Goal: Information Seeking & Learning: Check status

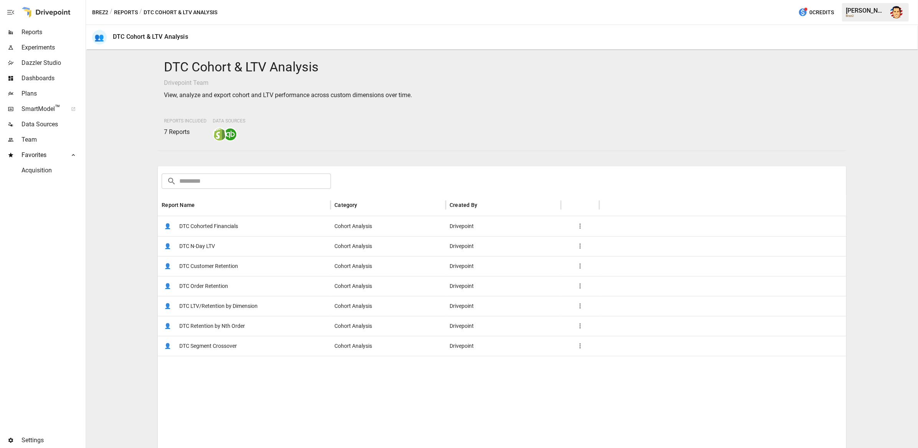
click at [513, 127] on div "Reports Included 7 Reports Data Sources" at bounding box center [502, 128] width 676 height 26
drag, startPoint x: 507, startPoint y: 81, endPoint x: 511, endPoint y: 82, distance: 4.3
click at [507, 82] on p "Drivepoint Team" at bounding box center [502, 82] width 676 height 9
click at [217, 267] on span "DTC Customer Retention" at bounding box center [208, 267] width 59 height 20
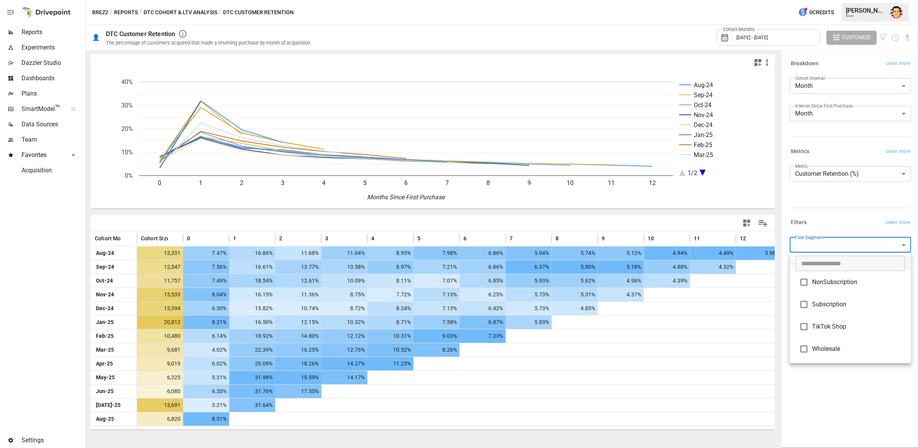
click at [804, 0] on body "Reports Experiments Dazzler Studio Dashboards Plans SmartModel ™ Data Sources T…" at bounding box center [459, 0] width 918 height 0
type input "**********"
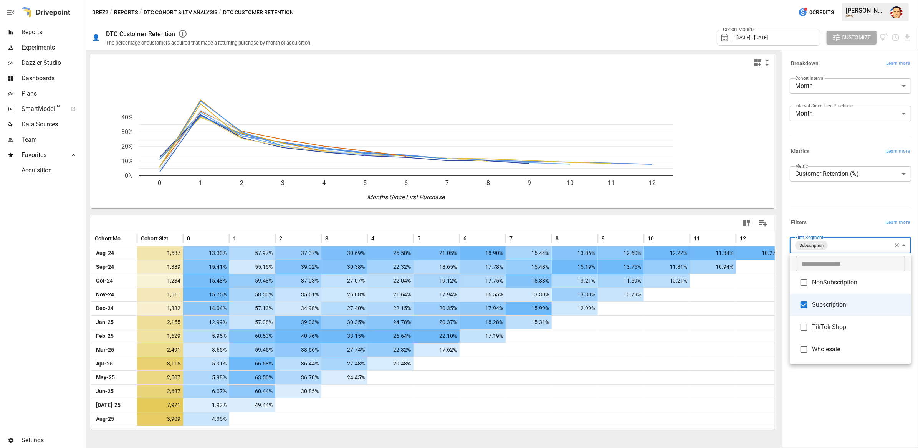
click at [848, 212] on div at bounding box center [459, 224] width 918 height 448
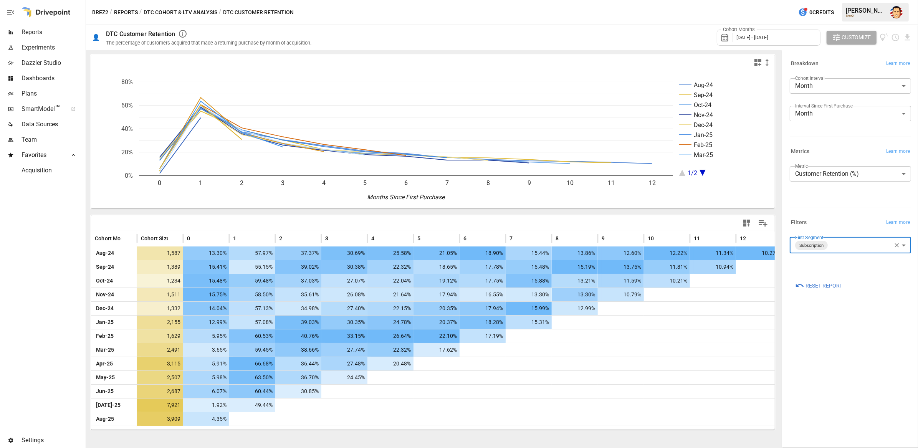
drag, startPoint x: 360, startPoint y: 11, endPoint x: 266, endPoint y: 14, distance: 94.2
click at [360, 11] on div "Brez2 / Reports / DTC Cohort & LTV Analysis / DTC Customer Retention 0 Credits …" at bounding box center [502, 12] width 832 height 25
click at [326, 11] on div "Brez2 / Reports / DTC Cohort & LTV Analysis / DTC Customer Retention 0 Credits …" at bounding box center [502, 12] width 832 height 25
click at [335, 9] on div "Brez2 / Reports / DTC Cohort & LTV Analysis / DTC Customer Retention 0 Credits …" at bounding box center [502, 12] width 832 height 25
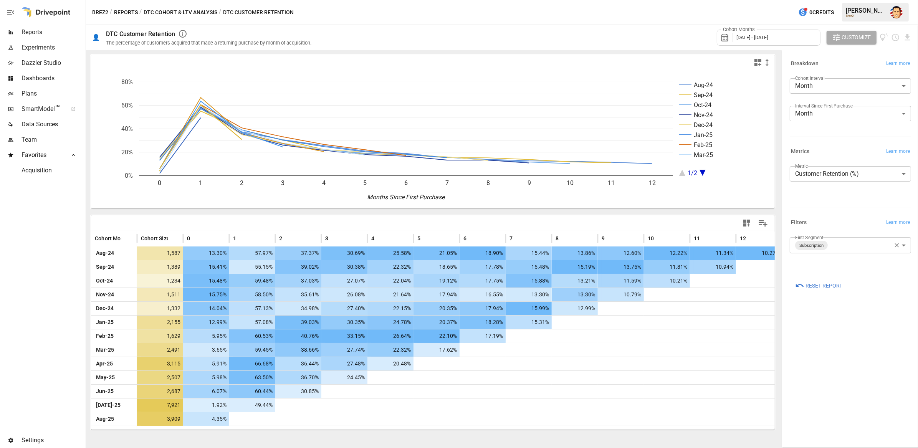
click at [335, 9] on div "Brez2 / Reports / DTC Cohort & LTV Analysis / DTC Customer Retention 0 Credits …" at bounding box center [502, 12] width 832 height 25
click at [156, 10] on button "DTC Cohort & LTV Analysis" at bounding box center [181, 13] width 74 height 10
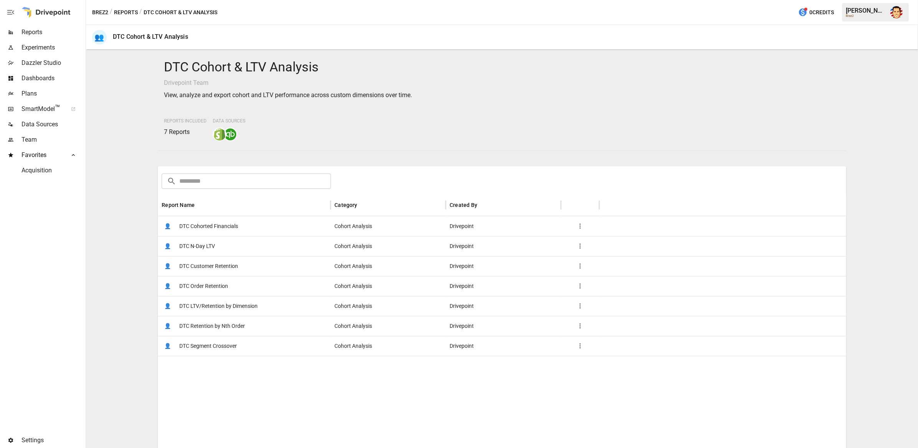
click at [119, 8] on button "Reports" at bounding box center [126, 13] width 24 height 10
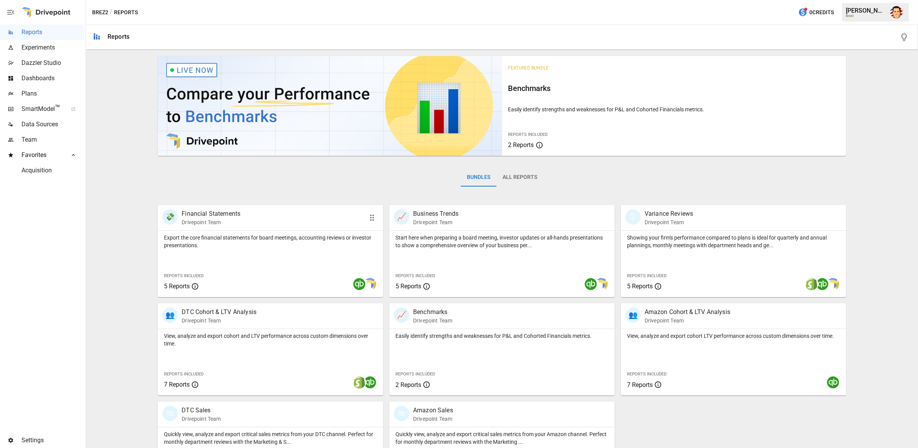
click at [204, 222] on p "Drivepoint Team" at bounding box center [211, 223] width 59 height 8
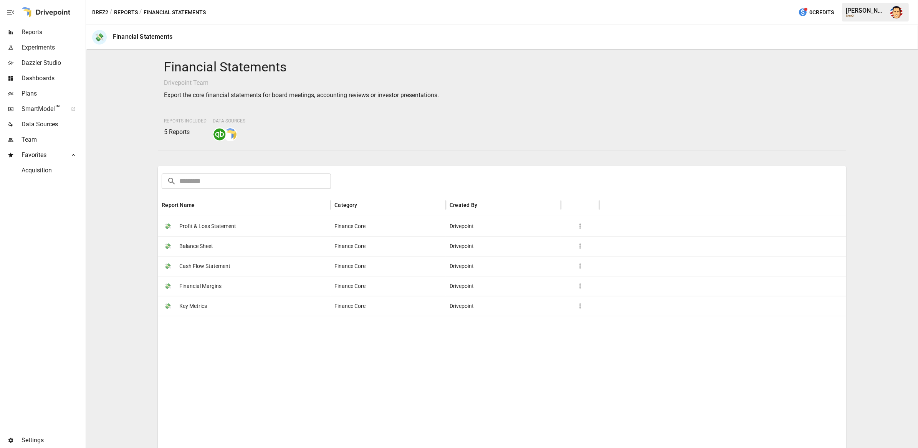
click at [209, 228] on span "Profit & Loss Statement" at bounding box center [207, 227] width 57 height 20
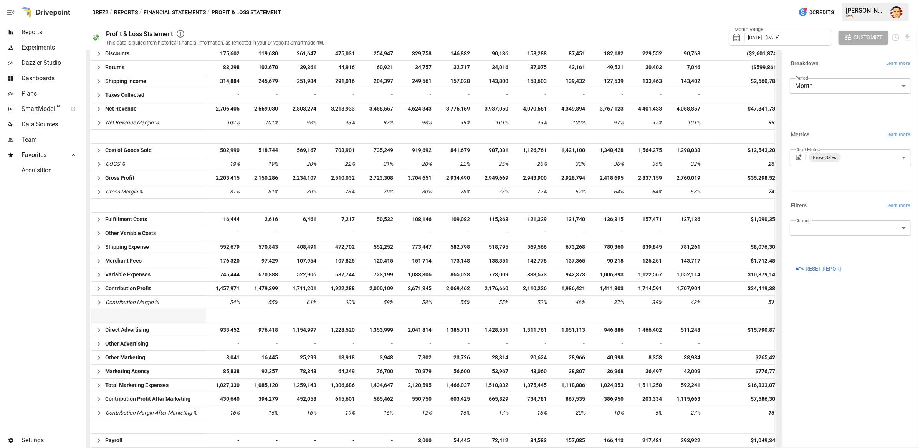
scroll to position [234, 0]
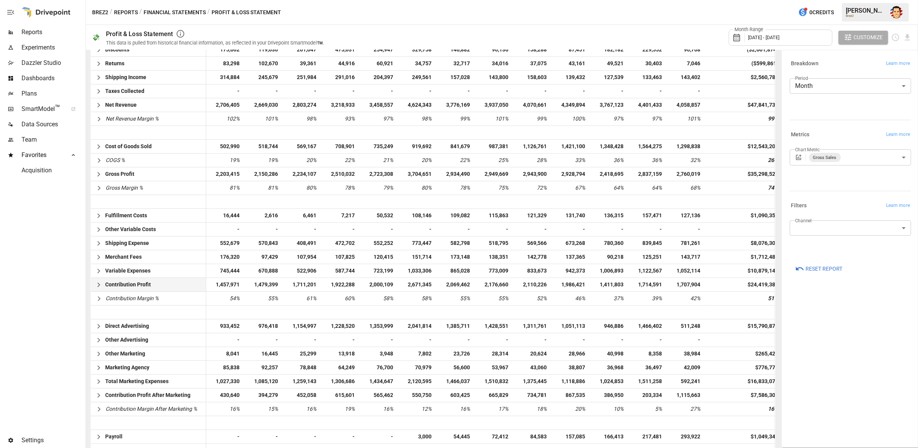
click at [100, 285] on icon "button" at bounding box center [98, 284] width 9 height 9
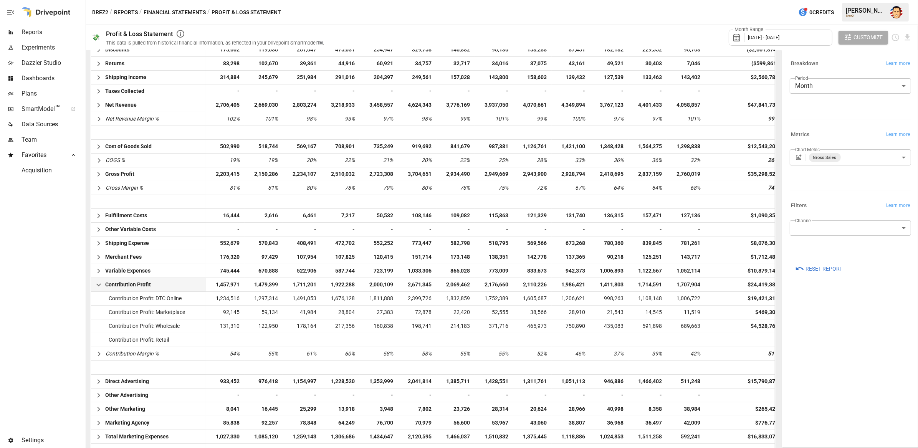
click at [97, 284] on icon "button" at bounding box center [98, 284] width 9 height 9
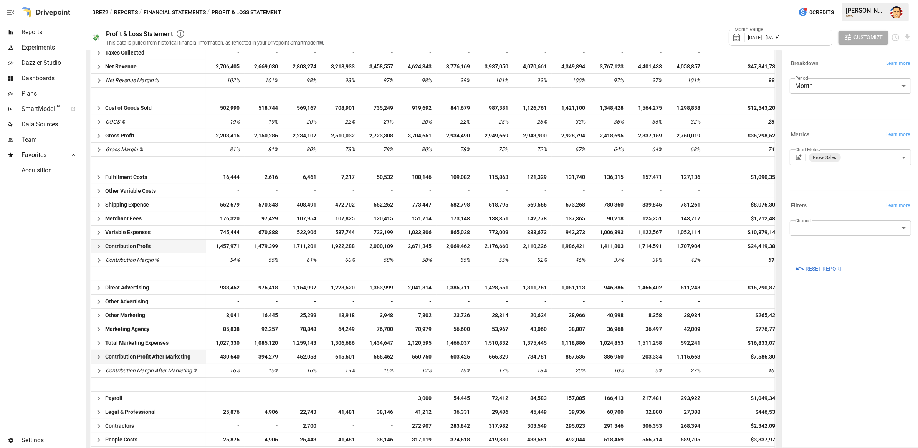
scroll to position [283, 0]
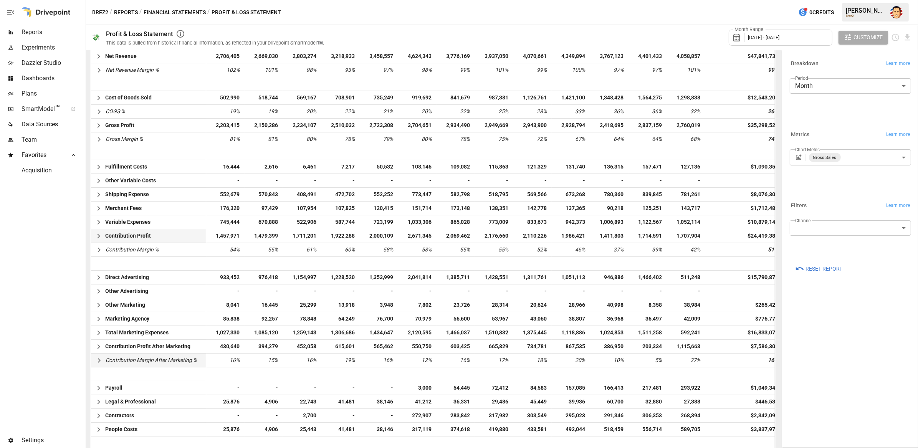
click at [94, 362] on icon "button" at bounding box center [98, 360] width 9 height 9
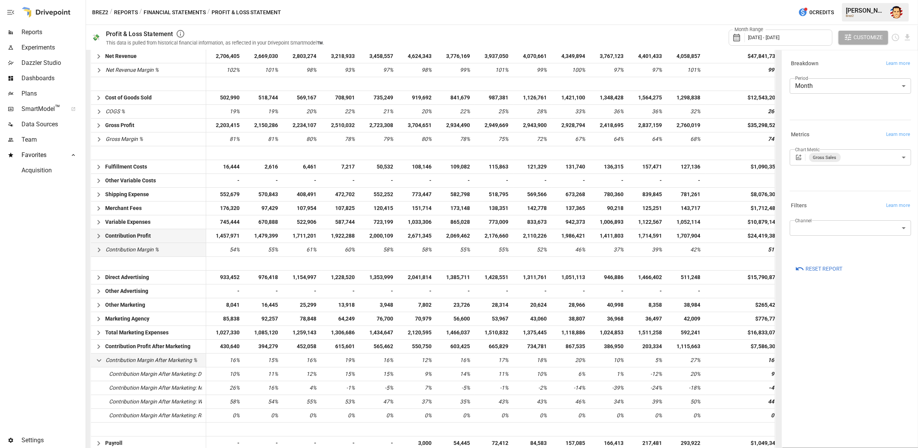
click at [100, 247] on icon "button" at bounding box center [98, 249] width 9 height 9
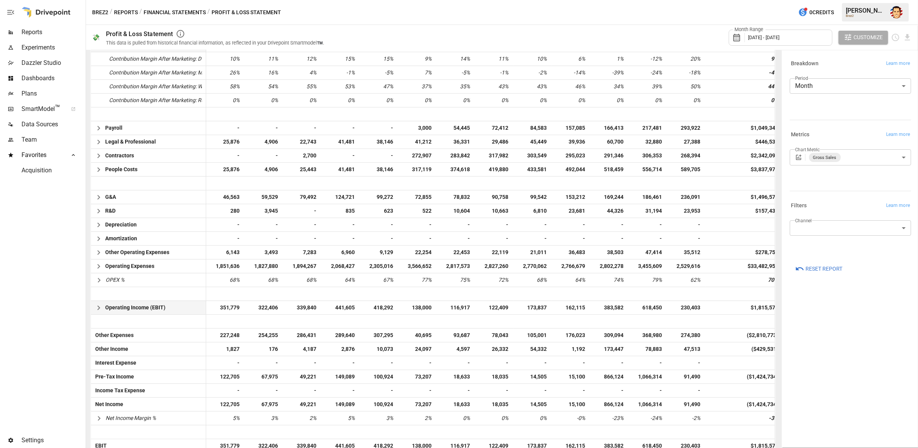
scroll to position [651, 0]
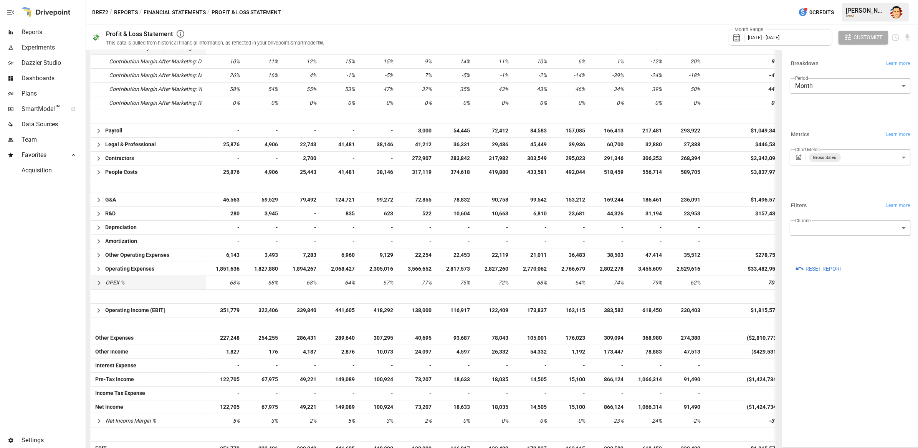
click at [97, 282] on icon "button" at bounding box center [98, 282] width 9 height 9
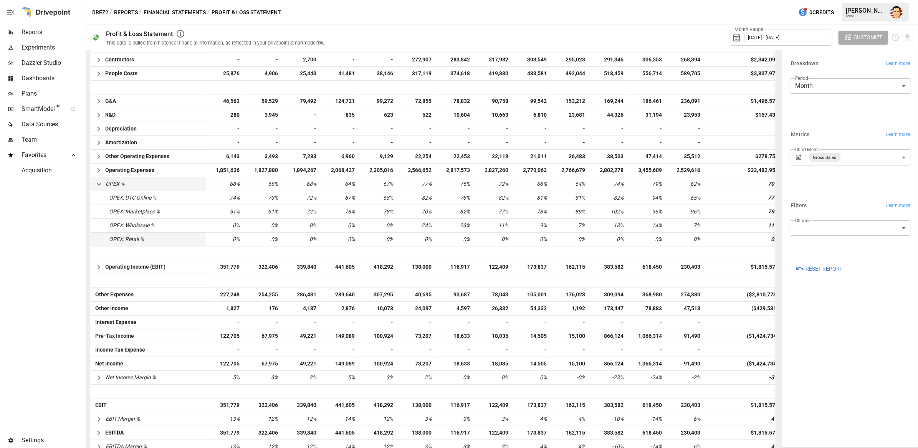
scroll to position [749, 0]
click at [100, 269] on icon "button" at bounding box center [98, 267] width 9 height 9
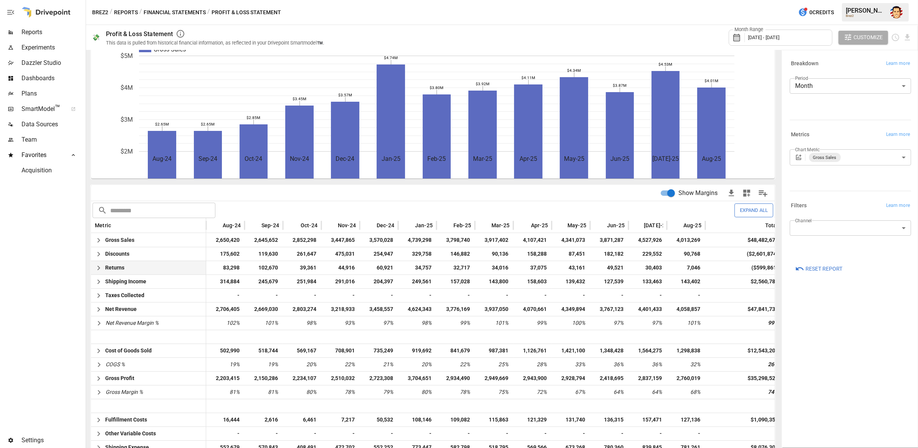
scroll to position [0, 0]
